Goal: Information Seeking & Learning: Learn about a topic

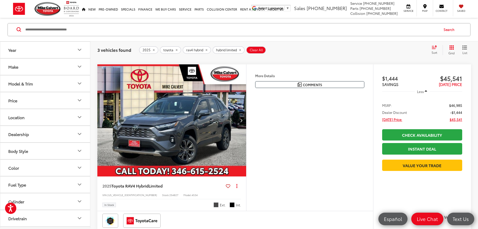
scroll to position [244, 0]
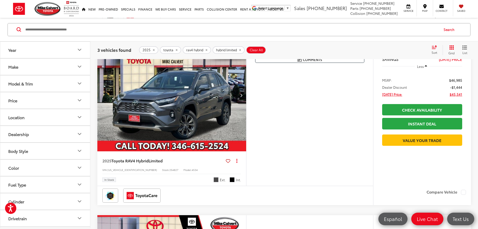
click at [188, 130] on img "2025 Toyota RAV4 Hybrid Hybrid Limited 0" at bounding box center [172, 95] width 150 height 112
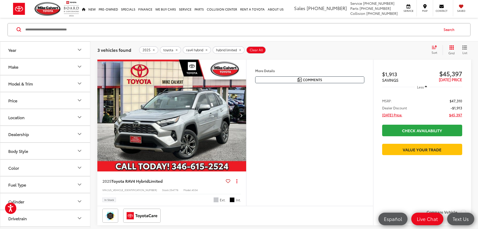
scroll to position [274, 0]
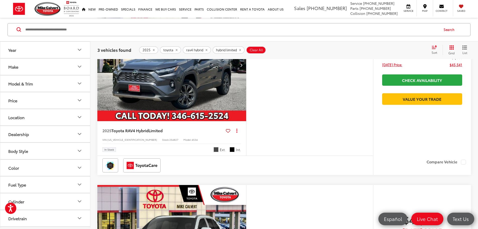
click at [242, 67] on icon "Next image" at bounding box center [241, 65] width 2 height 4
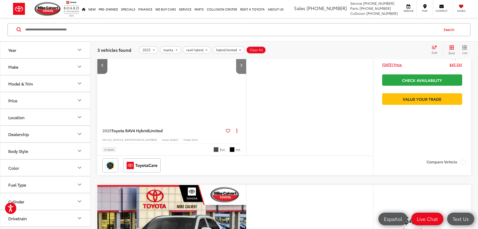
scroll to position [0, 0]
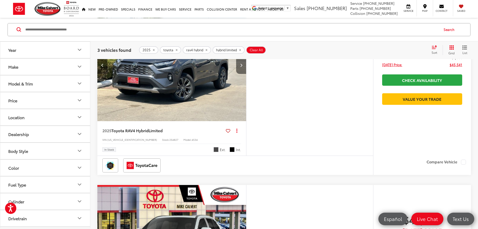
click at [242, 67] on icon "Next image" at bounding box center [241, 65] width 2 height 4
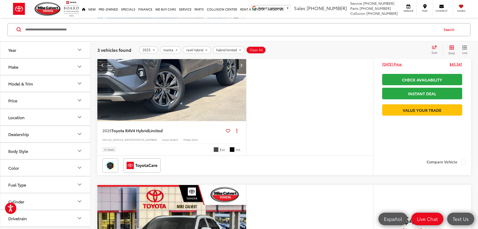
scroll to position [0, 381]
click at [242, 67] on icon "Next image" at bounding box center [241, 65] width 2 height 4
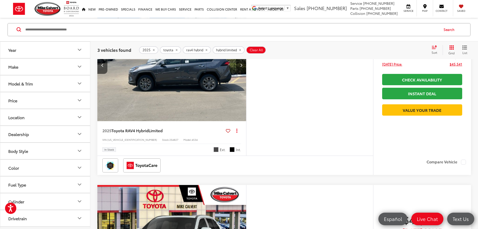
scroll to position [0, 571]
click at [242, 67] on icon "Next image" at bounding box center [241, 65] width 2 height 4
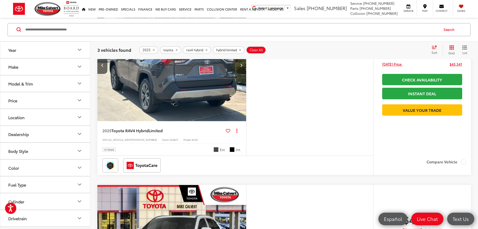
scroll to position [0, 761]
click at [242, 67] on icon "Next image" at bounding box center [241, 65] width 2 height 4
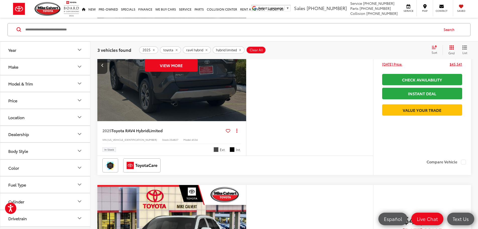
scroll to position [0, 952]
click at [102, 67] on icon "Previous image" at bounding box center [102, 65] width 2 height 4
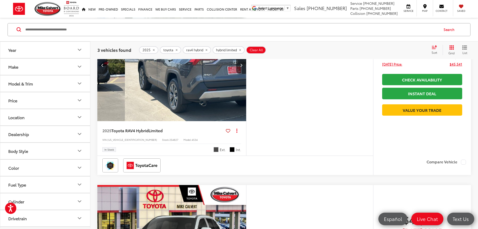
click at [102, 67] on icon "Previous image" at bounding box center [102, 65] width 2 height 4
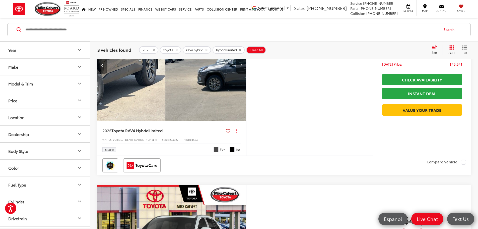
click at [102, 67] on icon "Previous image" at bounding box center [102, 65] width 2 height 4
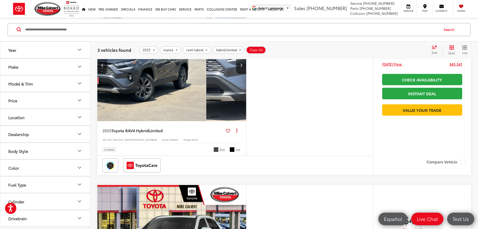
click at [102, 67] on icon "Previous image" at bounding box center [102, 65] width 2 height 4
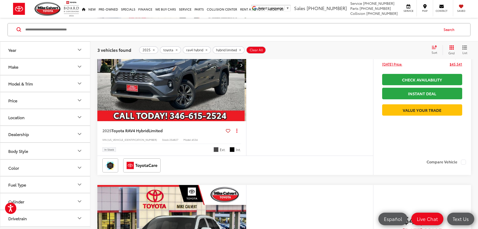
scroll to position [0, 0]
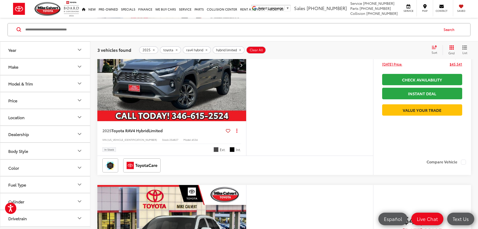
click at [242, 67] on icon "Next image" at bounding box center [241, 65] width 2 height 4
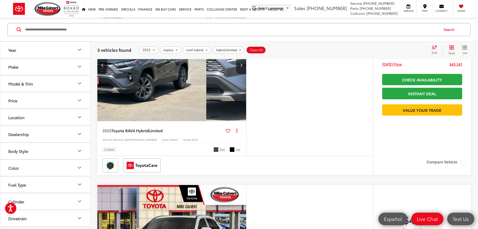
click at [242, 67] on icon "Next image" at bounding box center [241, 65] width 2 height 4
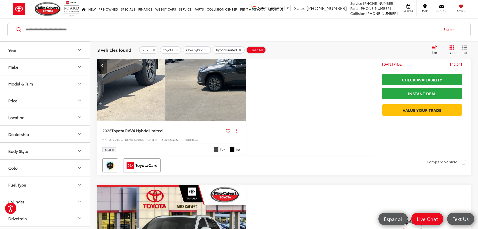
click at [242, 67] on icon "Next image" at bounding box center [241, 65] width 2 height 4
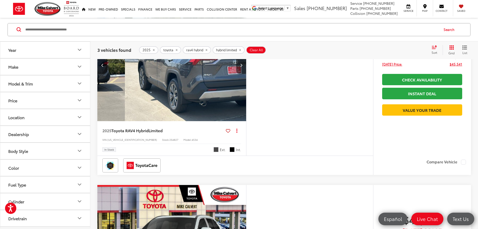
click at [242, 67] on icon "Next image" at bounding box center [241, 65] width 2 height 4
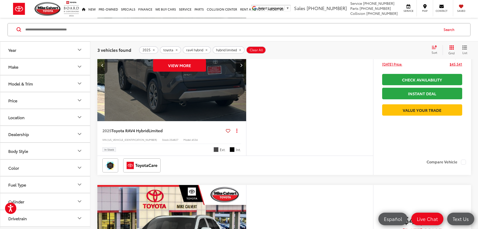
scroll to position [0, 761]
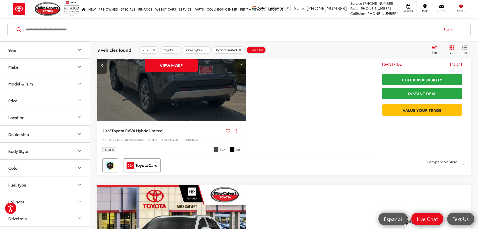
click at [242, 67] on icon "Next image" at bounding box center [241, 65] width 2 height 4
click at [101, 74] on button "Previous image" at bounding box center [102, 65] width 10 height 18
